Goal: Task Accomplishment & Management: Manage account settings

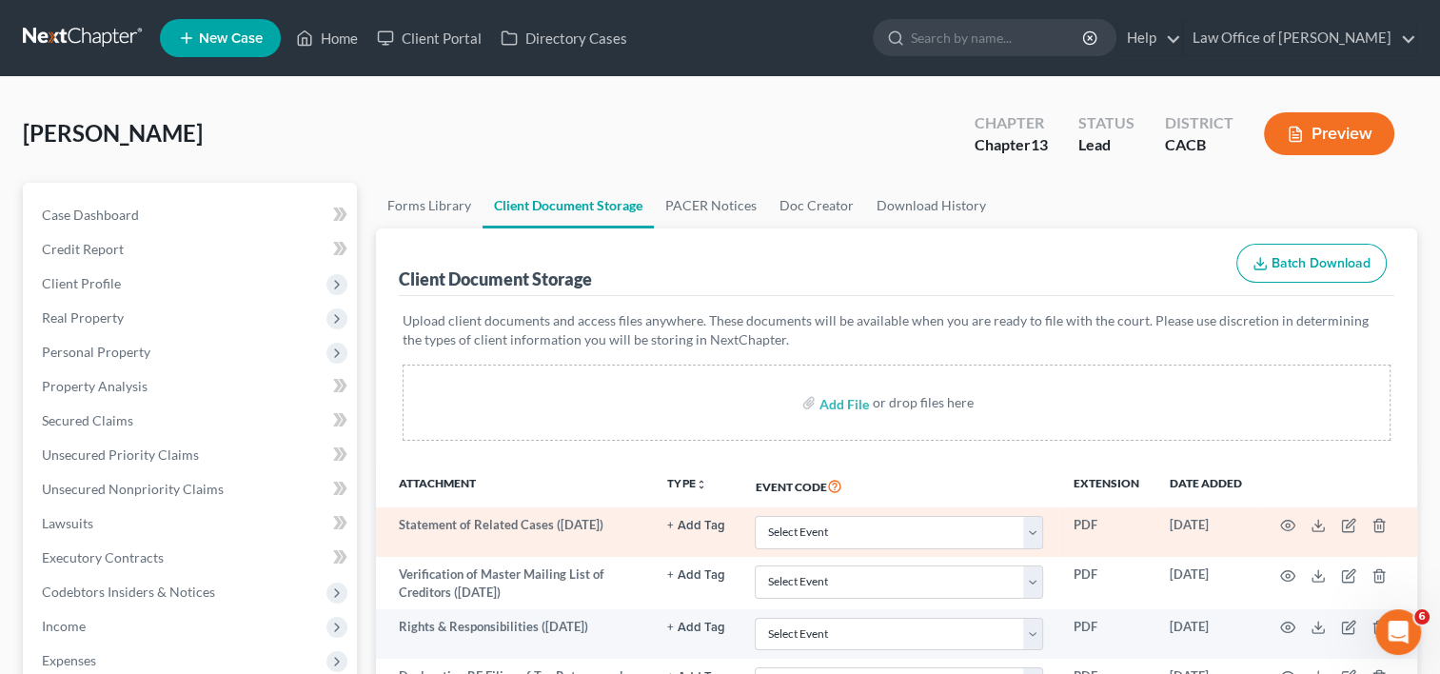
click at [1282, 533] on td at bounding box center [1337, 531] width 160 height 49
click at [1282, 527] on icon "button" at bounding box center [1288, 526] width 14 height 10
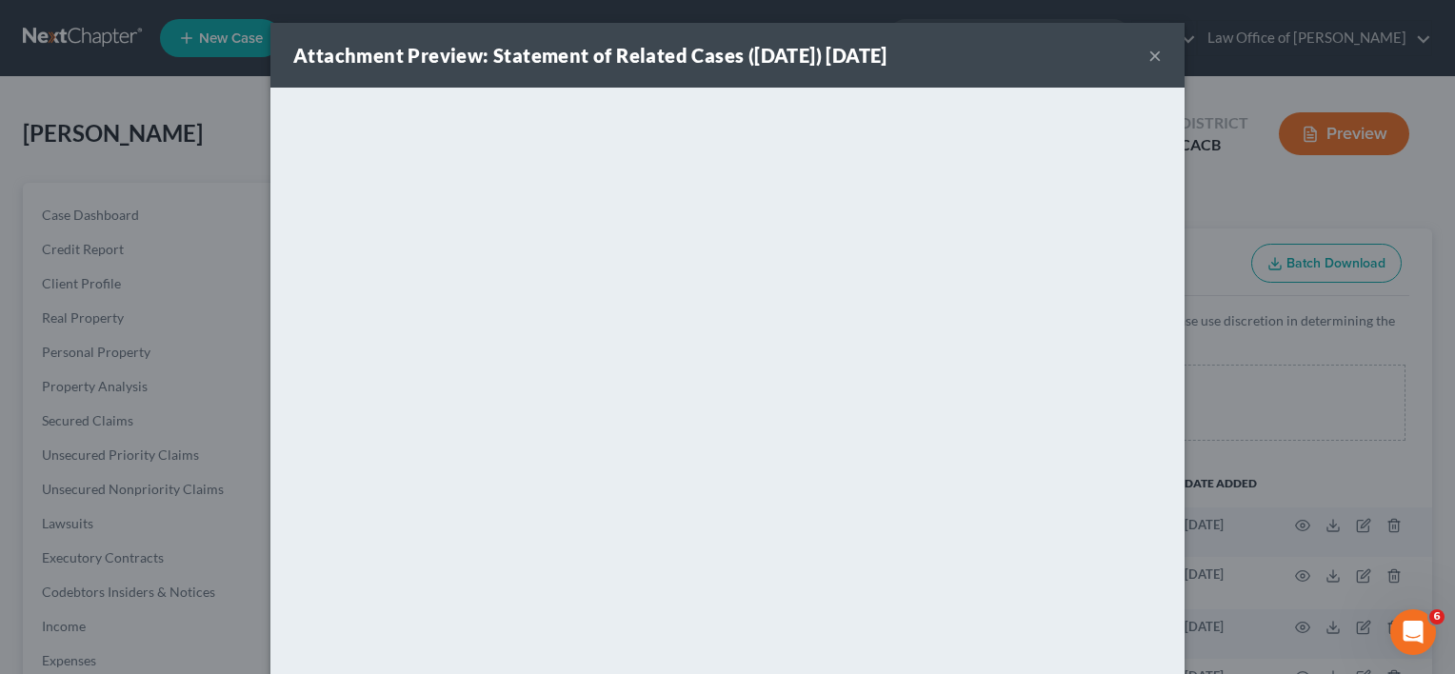
click at [1157, 63] on div "Attachment Preview: Statement of Related Cases ([DATE]) [DATE] ×" at bounding box center [727, 55] width 914 height 65
click at [1149, 63] on button "×" at bounding box center [1154, 55] width 13 height 23
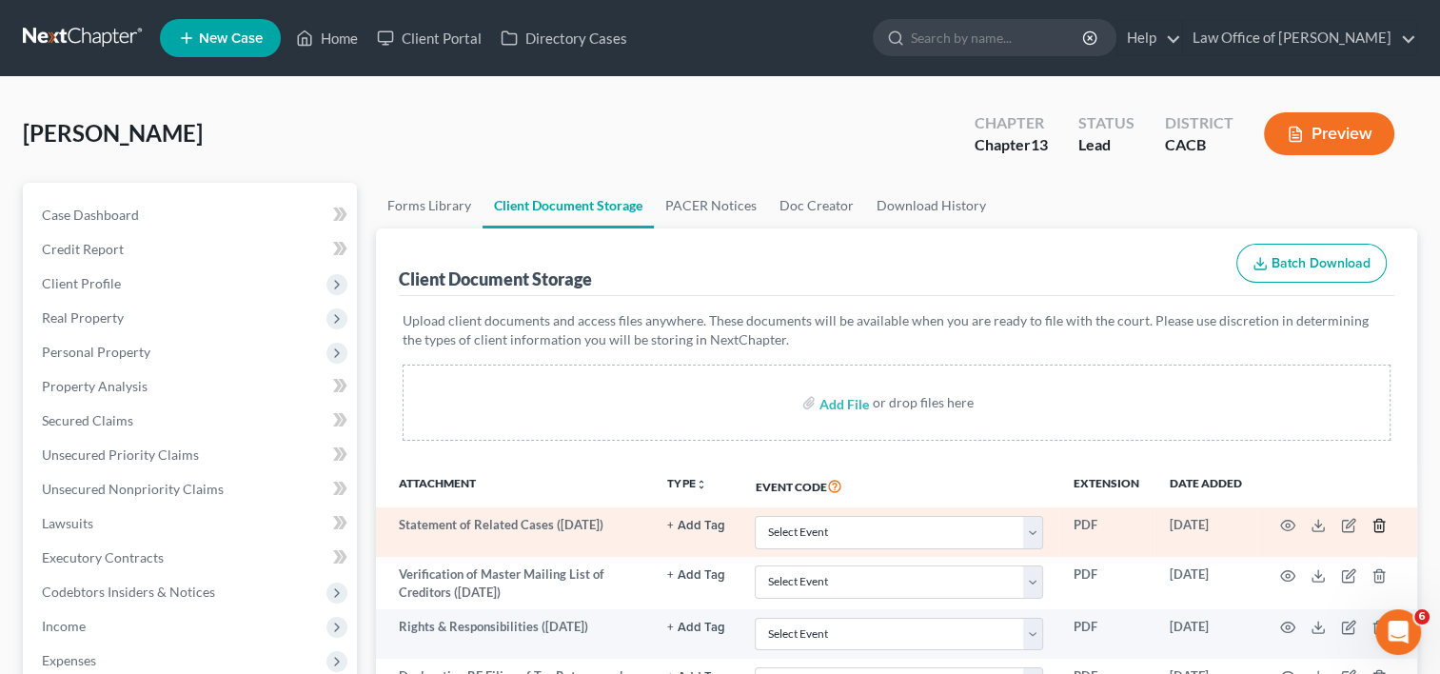
click at [1380, 526] on line "button" at bounding box center [1380, 527] width 0 height 4
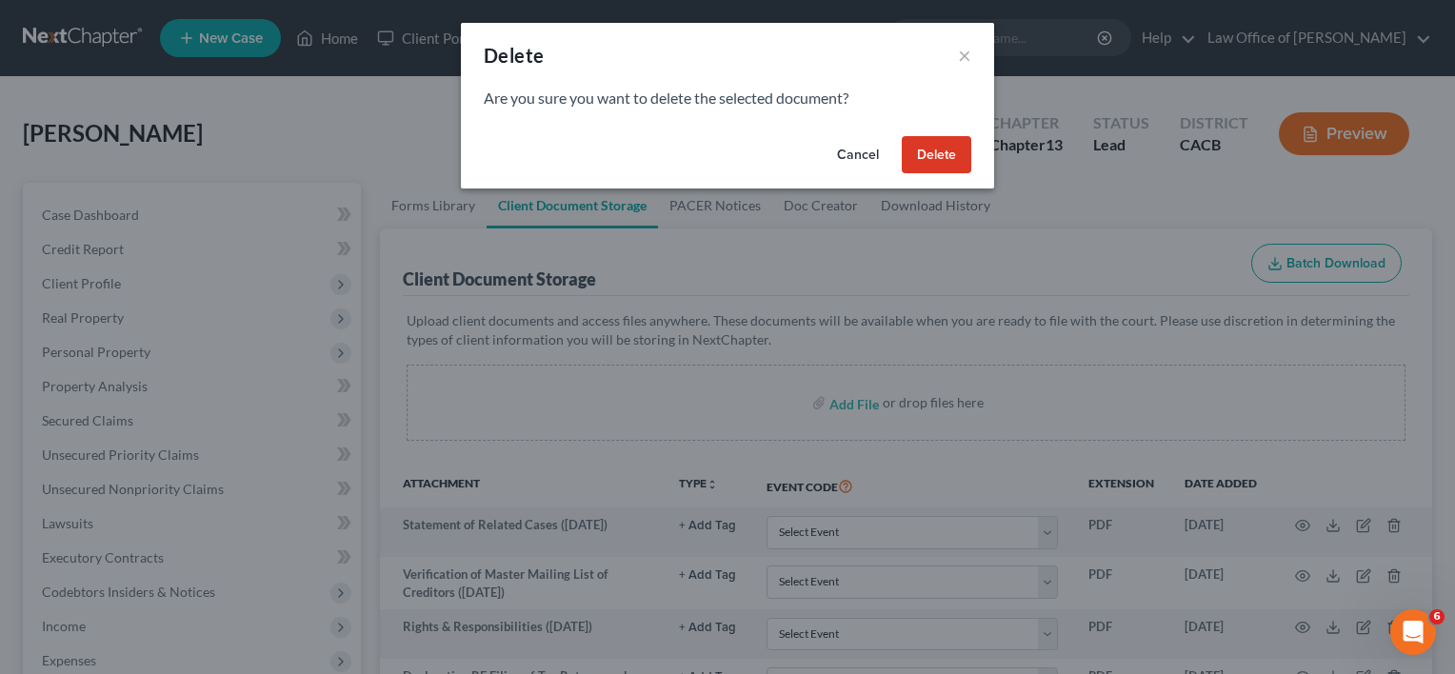
click at [933, 149] on button "Delete" at bounding box center [935, 155] width 69 height 38
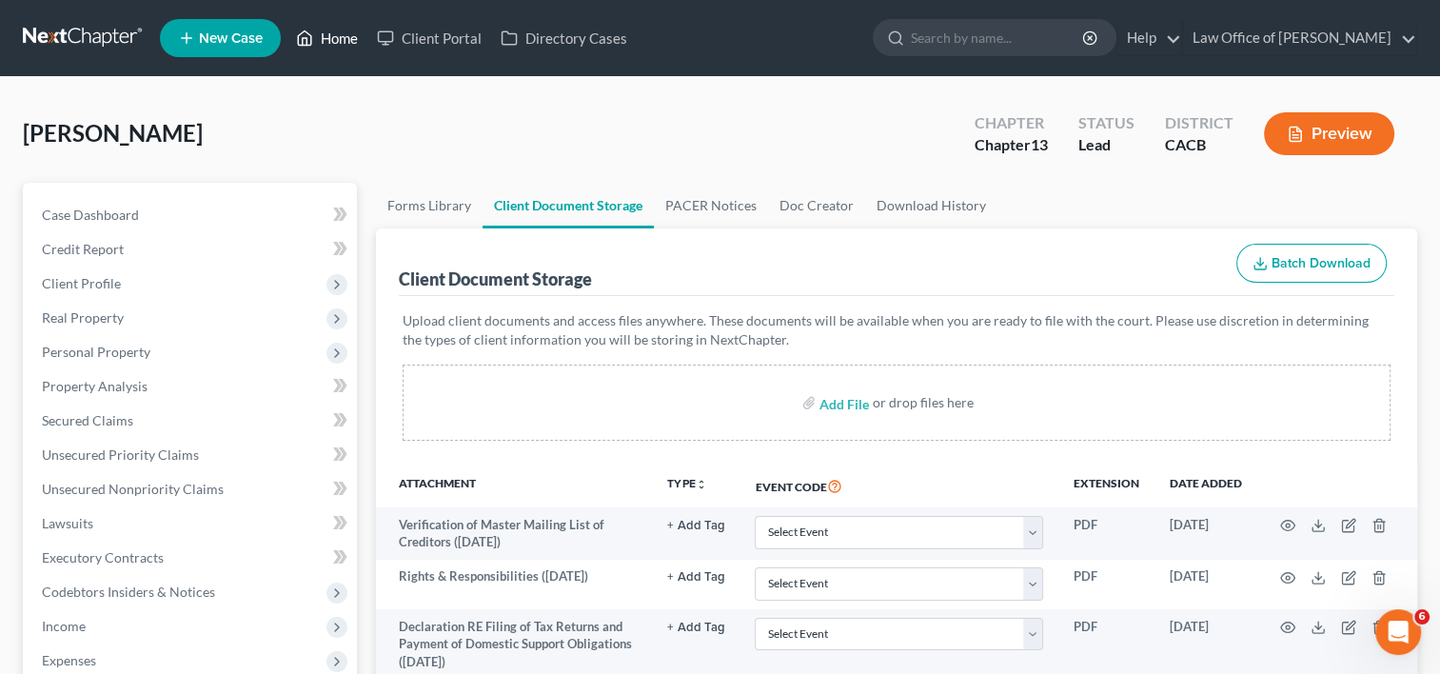
click at [323, 30] on link "Home" at bounding box center [327, 38] width 81 height 34
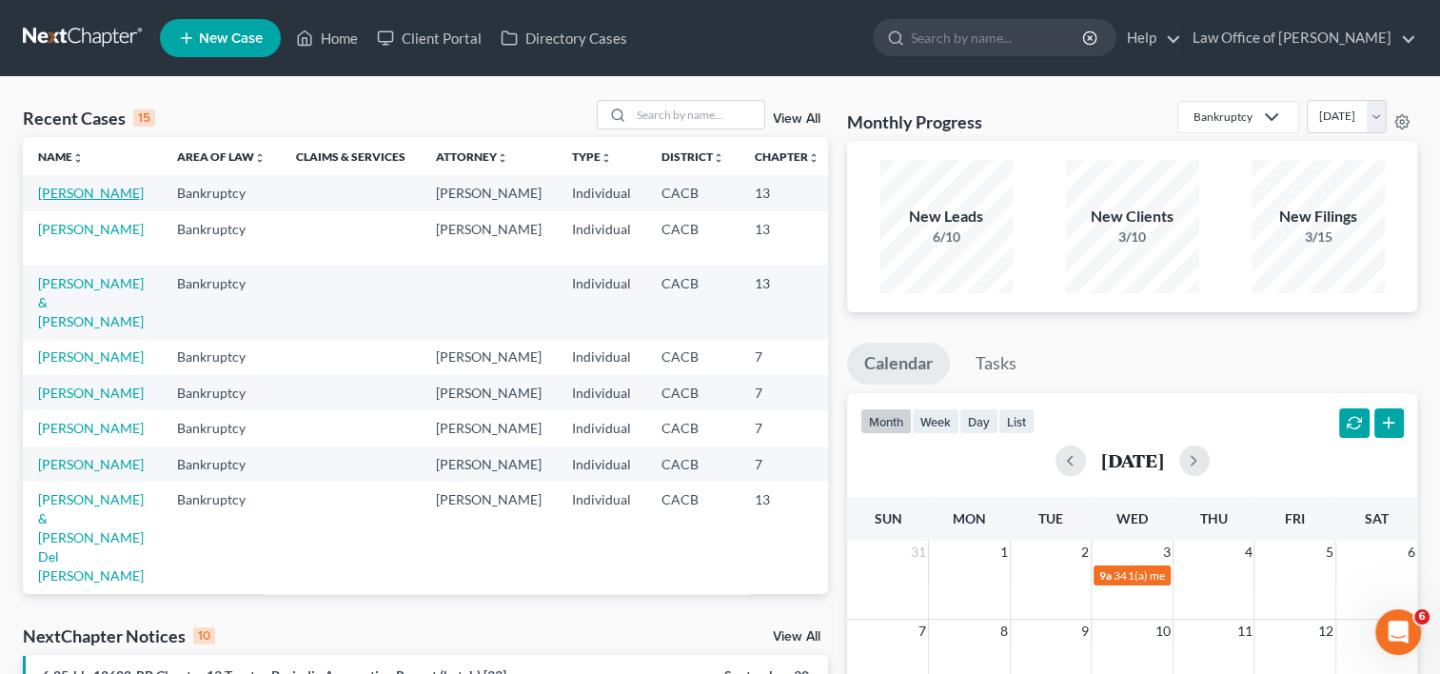
click at [59, 201] on link "[PERSON_NAME]" at bounding box center [91, 193] width 106 height 16
